Goal: Task Accomplishment & Management: Manage account settings

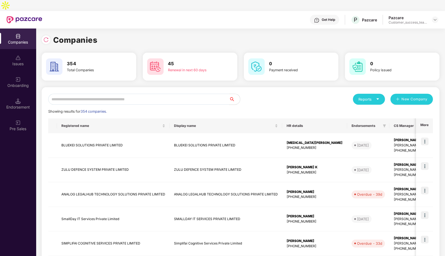
click at [135, 94] on input "text" at bounding box center [138, 99] width 181 height 11
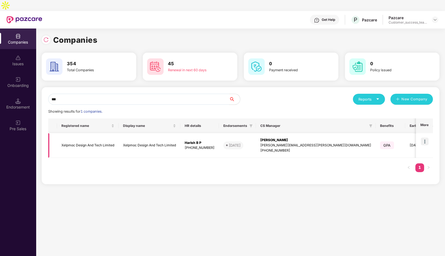
type input "***"
click at [64, 133] on td "Xelpmoc Design And Tech Limited" at bounding box center [88, 145] width 62 height 25
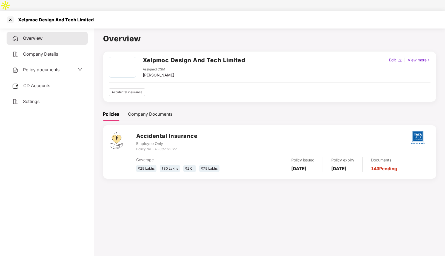
click at [35, 51] on span "Company Details" at bounding box center [40, 53] width 35 height 5
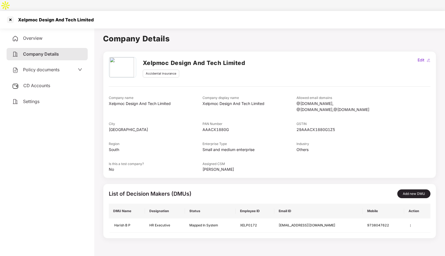
click at [47, 67] on span "Policy documents" at bounding box center [41, 69] width 36 height 5
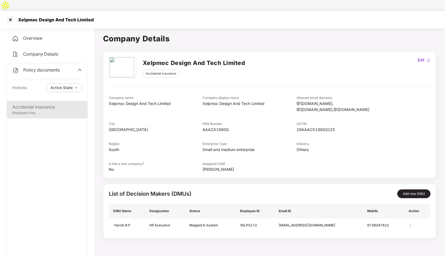
click at [33, 104] on div "Accidental Insurance" at bounding box center [47, 107] width 70 height 7
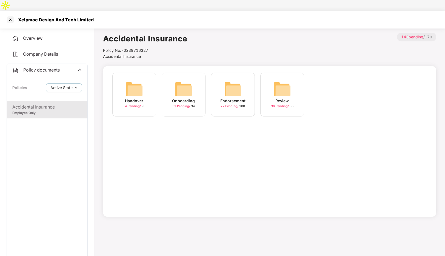
click at [38, 48] on div "Company Details" at bounding box center [47, 54] width 81 height 13
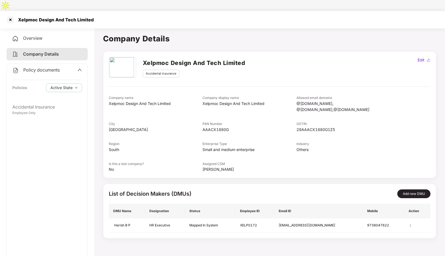
click at [77, 67] on div "Policy documents" at bounding box center [47, 70] width 70 height 7
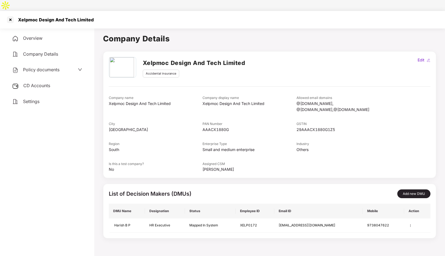
click at [37, 67] on span "Policy documents" at bounding box center [41, 69] width 36 height 5
click at [9, 15] on div at bounding box center [10, 19] width 9 height 9
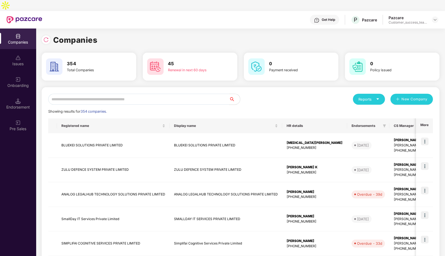
click at [145, 94] on input "text" at bounding box center [138, 99] width 181 height 11
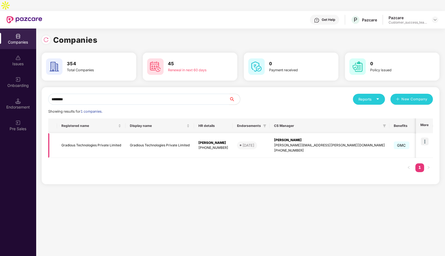
type input "********"
click at [88, 134] on td "Gradious Technologies Private Limited" at bounding box center [91, 145] width 68 height 25
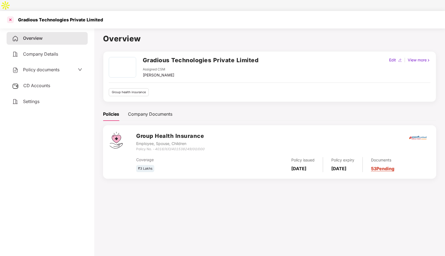
click at [10, 15] on div at bounding box center [10, 19] width 9 height 9
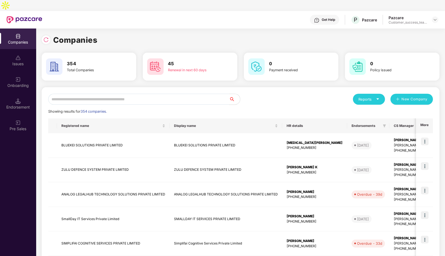
click at [121, 94] on input "text" at bounding box center [138, 99] width 181 height 11
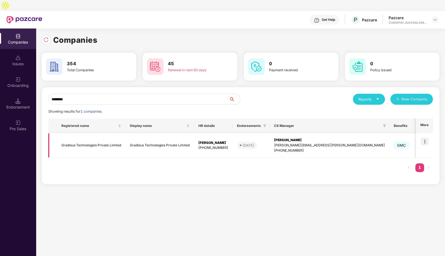
type input "********"
click at [424, 138] on img at bounding box center [425, 142] width 8 height 8
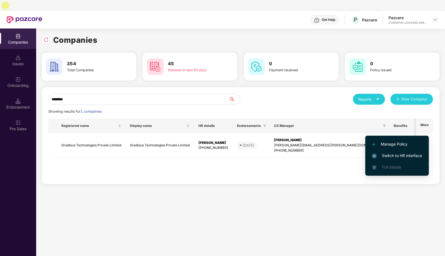
click at [385, 153] on span "Switch to HR interface" at bounding box center [397, 156] width 50 height 6
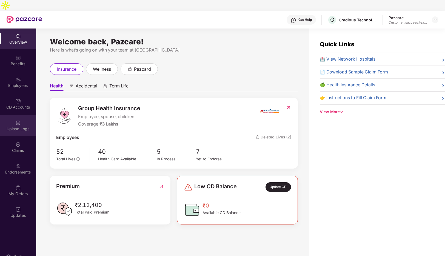
click at [17, 115] on div "Upload Logs" at bounding box center [18, 125] width 36 height 21
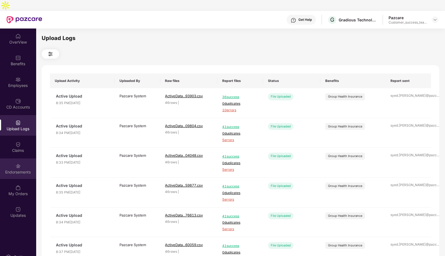
click at [19, 163] on img at bounding box center [17, 165] width 5 height 5
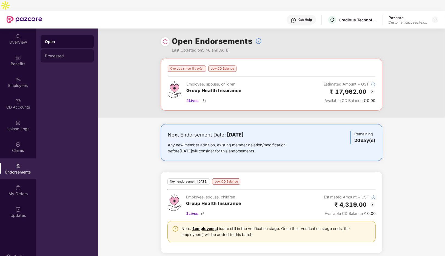
click at [67, 54] on div "Processed" at bounding box center [67, 56] width 44 height 4
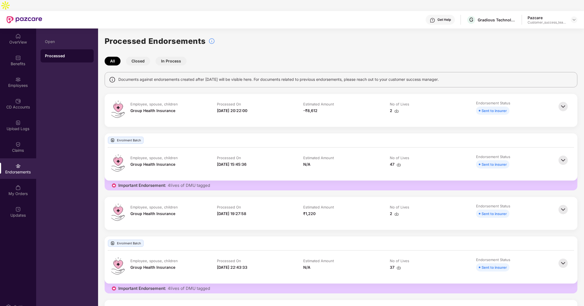
click at [445, 15] on div "Pazcare" at bounding box center [547, 17] width 38 height 5
click at [445, 16] on div at bounding box center [574, 19] width 7 height 7
click at [445, 19] on div "Switch to partner view" at bounding box center [548, 21] width 71 height 11
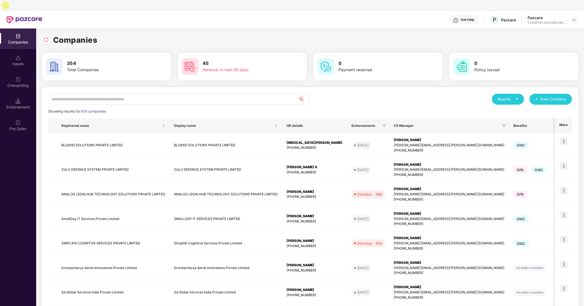
click at [150, 94] on input "text" at bounding box center [173, 99] width 250 height 11
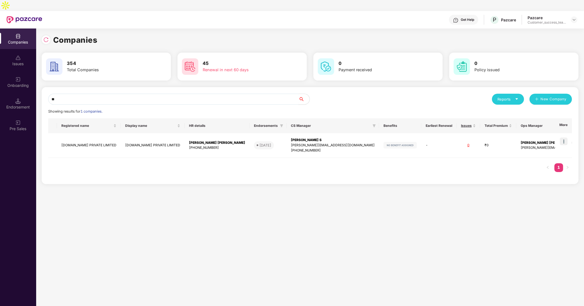
type input "*"
type input "********"
click at [105, 135] on td "[DOMAIN_NAME] PRIVATE LIMITED" at bounding box center [89, 145] width 64 height 25
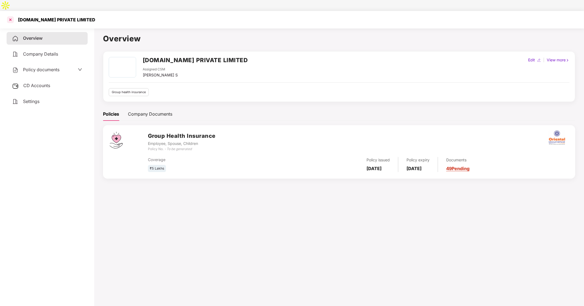
click at [9, 15] on div at bounding box center [10, 19] width 9 height 9
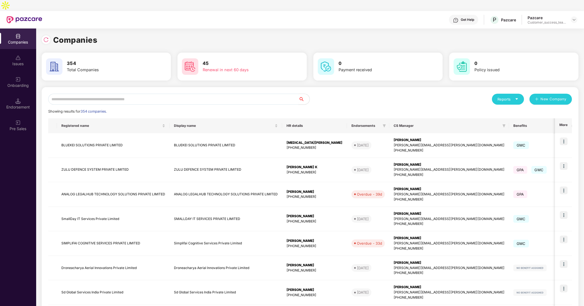
click at [117, 94] on input "text" at bounding box center [173, 99] width 250 height 11
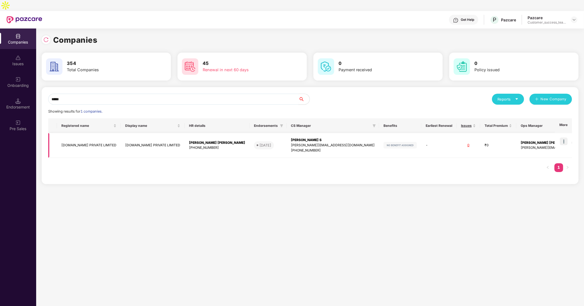
type input "*****"
click at [445, 138] on img at bounding box center [564, 142] width 8 height 8
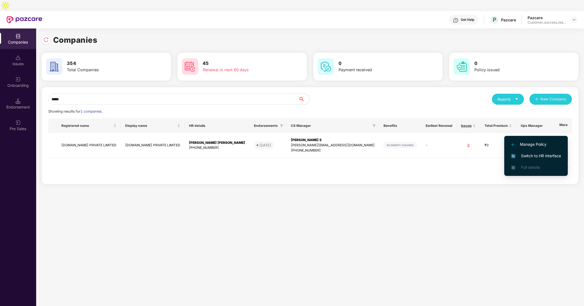
click at [445, 154] on span "Switch to HR interface" at bounding box center [536, 156] width 50 height 6
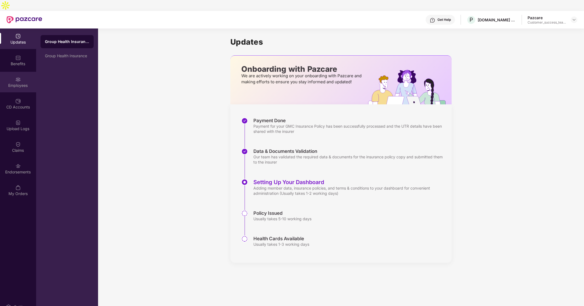
click at [16, 83] on div "Employees" at bounding box center [18, 85] width 36 height 5
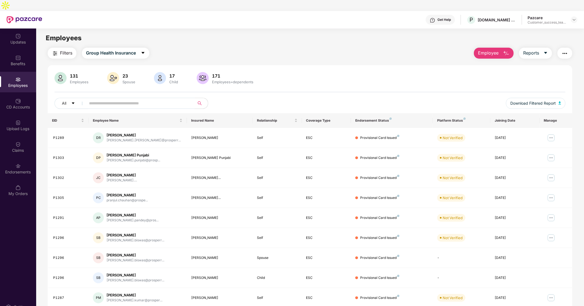
click at [113, 99] on input "text" at bounding box center [138, 103] width 98 height 8
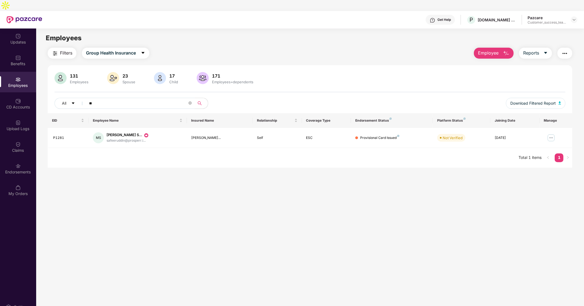
type input "*"
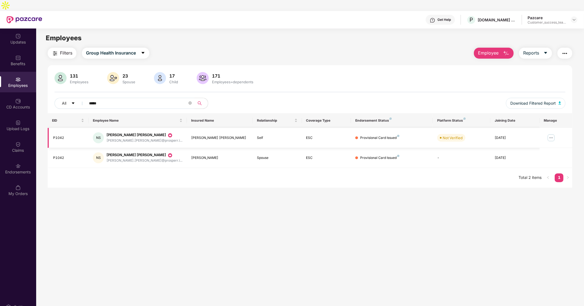
click at [445, 133] on img at bounding box center [551, 137] width 9 height 9
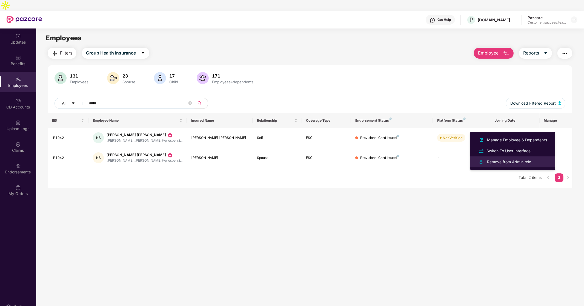
click at [445, 160] on div "Remove from Admin role" at bounding box center [509, 162] width 46 height 6
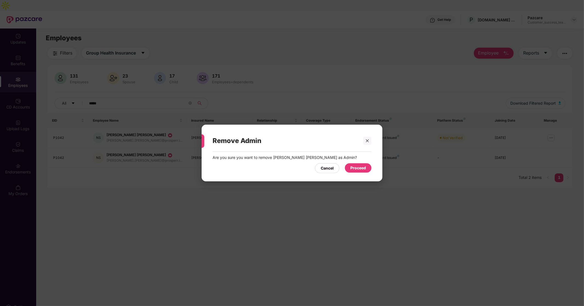
click at [358, 166] on div "Proceed" at bounding box center [358, 168] width 16 height 6
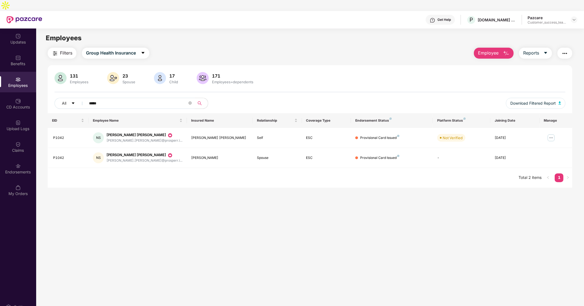
click at [125, 99] on input "*****" at bounding box center [138, 103] width 98 height 8
type input "*"
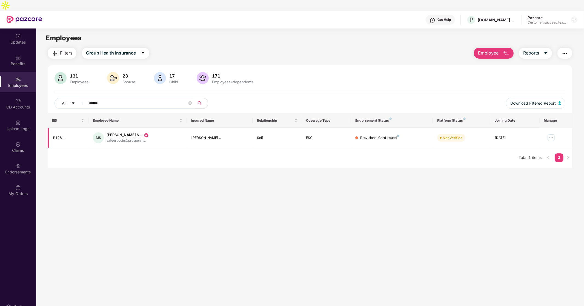
type input "******"
click at [445, 133] on img at bounding box center [551, 137] width 9 height 9
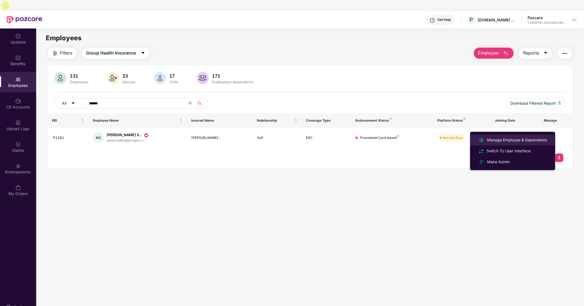
click at [445, 138] on div "Manage Employee & Dependents" at bounding box center [517, 140] width 62 height 6
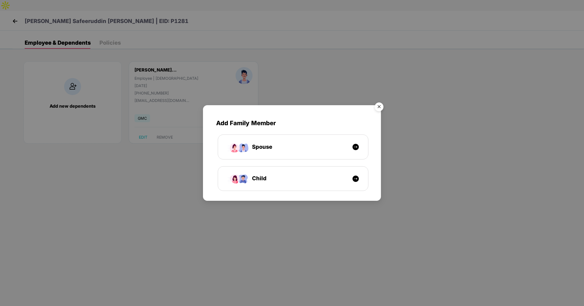
click at [379, 108] on img "Close" at bounding box center [378, 107] width 15 height 15
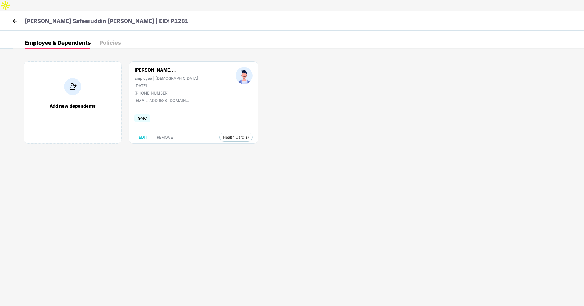
click at [17, 17] on img at bounding box center [15, 21] width 8 height 8
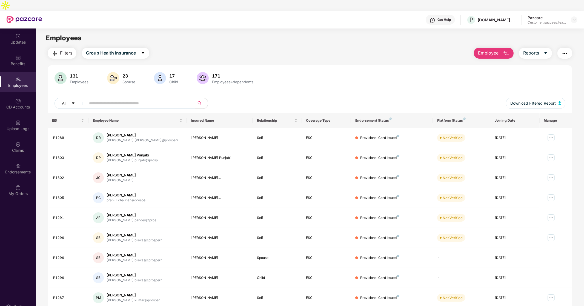
click at [115, 99] on input "text" at bounding box center [138, 103] width 98 height 8
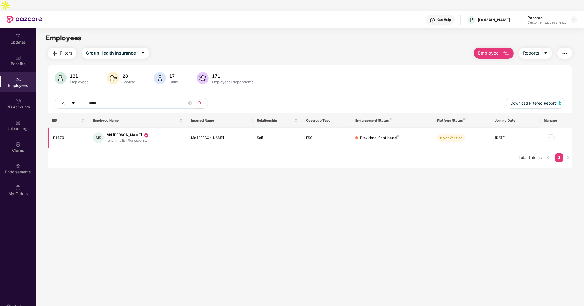
type input "*****"
click at [445, 133] on img at bounding box center [551, 137] width 9 height 9
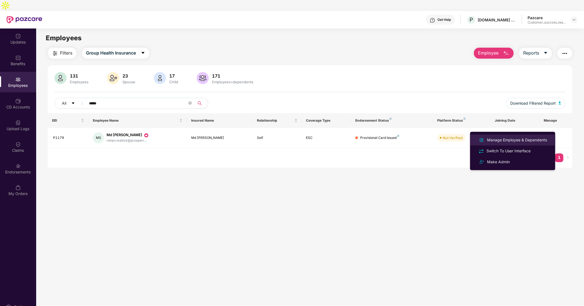
click at [445, 140] on div "Manage Employee & Dependents" at bounding box center [517, 140] width 62 height 6
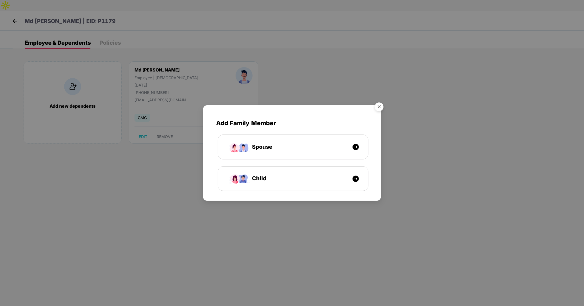
click at [377, 105] on img "Close" at bounding box center [378, 107] width 15 height 15
